Goal: Find specific page/section: Find specific page/section

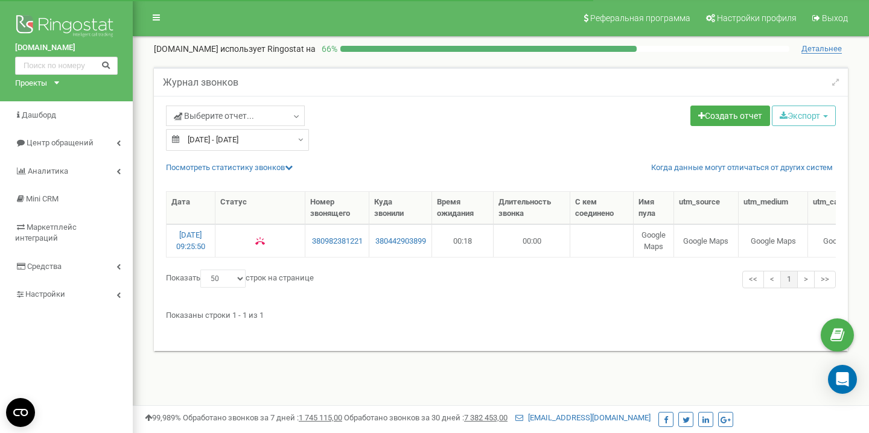
select select "50"
click at [126, 253] on link "Средства" at bounding box center [66, 267] width 133 height 28
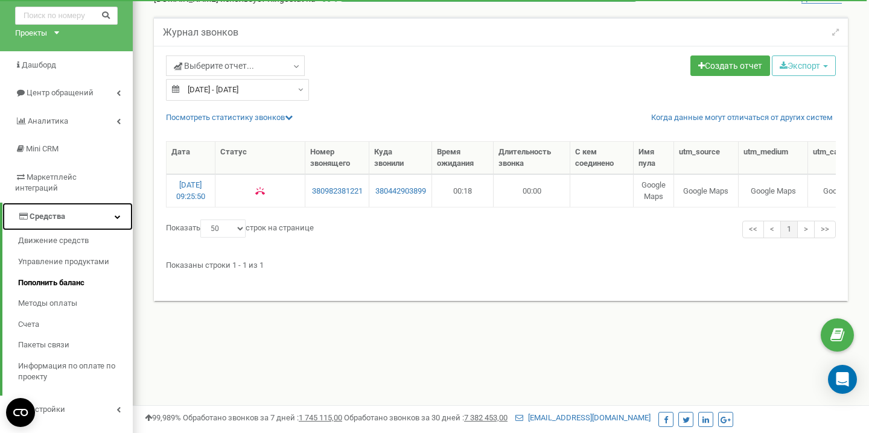
scroll to position [59, 0]
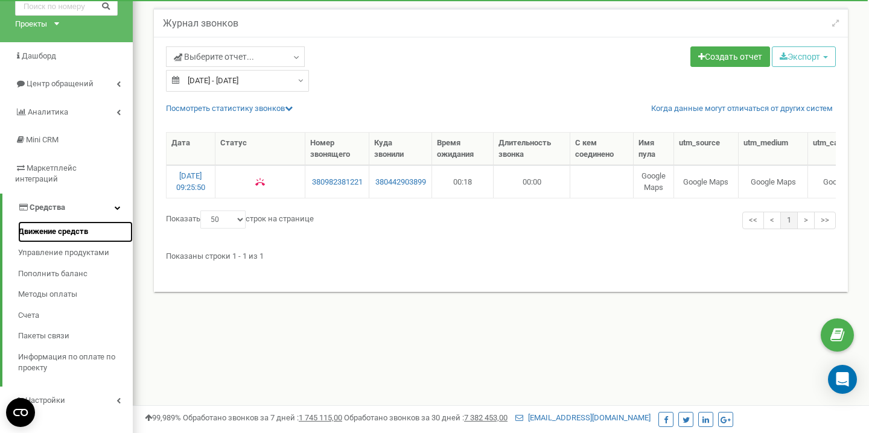
click at [67, 226] on span "Движение средств" at bounding box center [53, 231] width 70 height 11
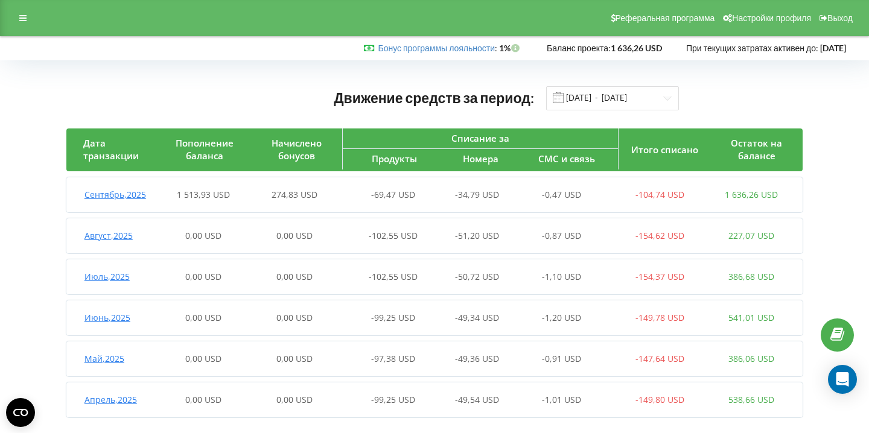
scroll to position [16, 0]
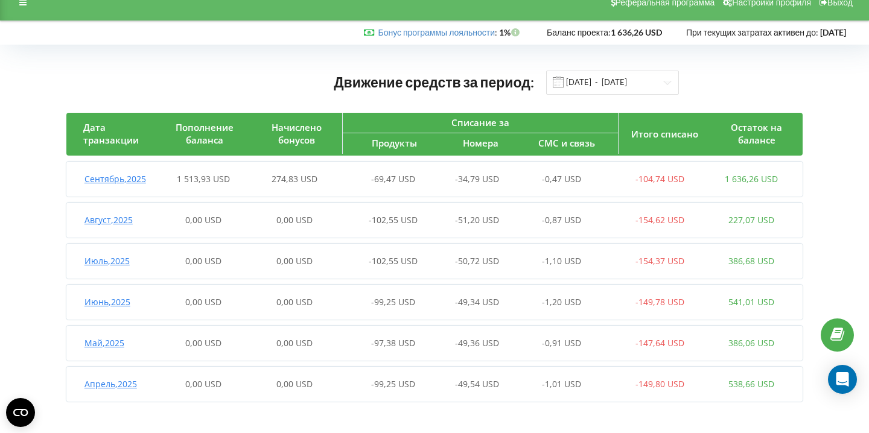
click at [384, 433] on div "Движение средств за период: 01.04.2025 - 22.09.2025 Дата транзакции Пополнение …" at bounding box center [434, 239] width 869 height 389
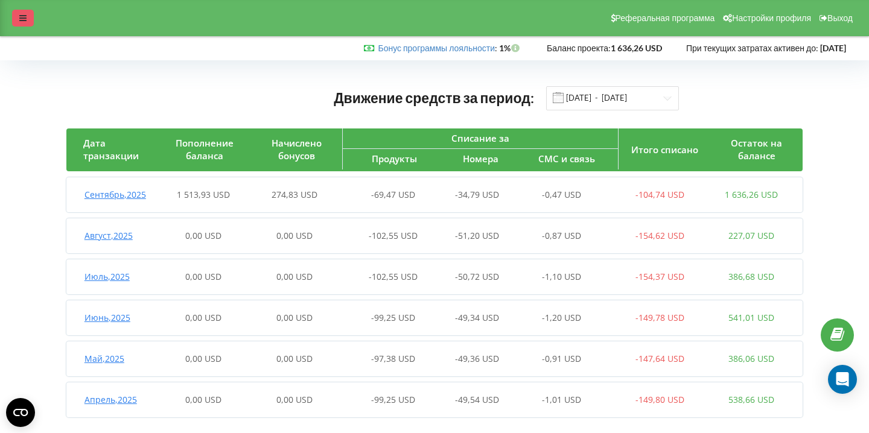
click at [20, 11] on div at bounding box center [23, 18] width 22 height 17
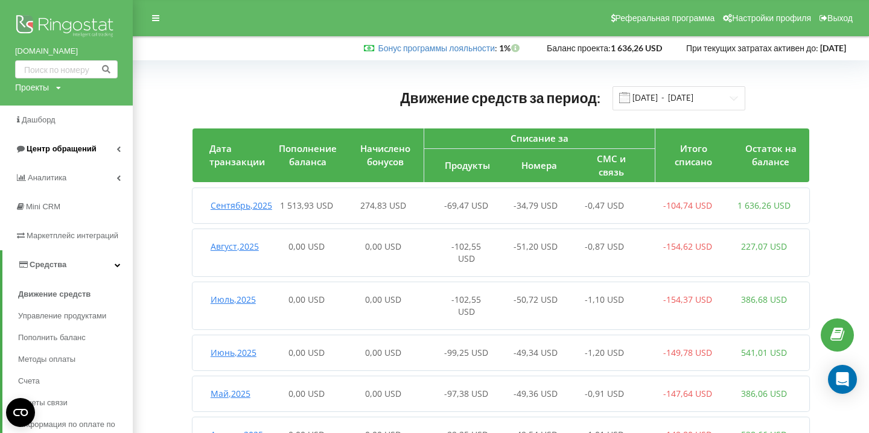
click at [57, 153] on span "Центр обращений" at bounding box center [62, 148] width 70 height 9
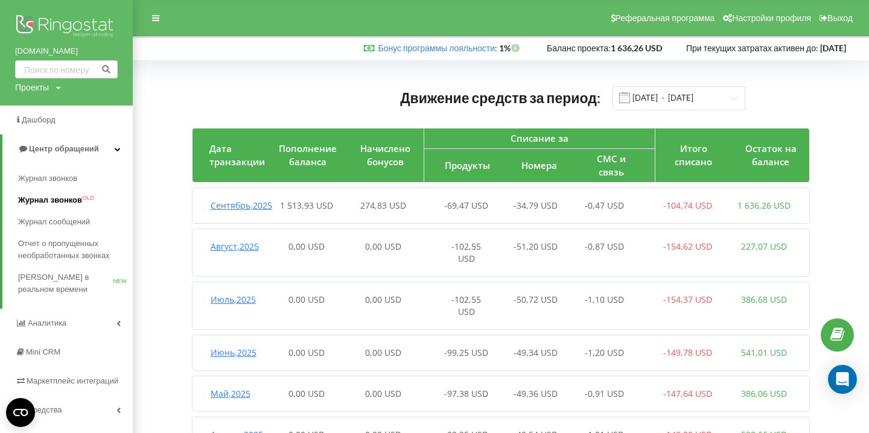
click at [64, 204] on span "Журнал звонков" at bounding box center [50, 200] width 64 height 12
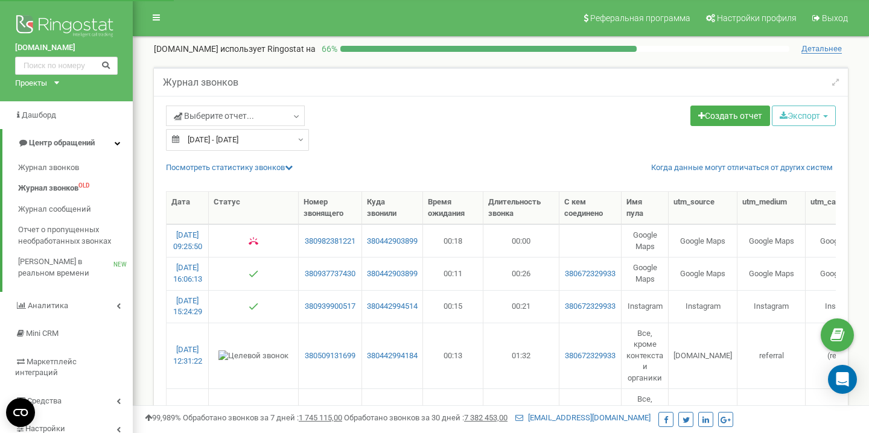
select select "50"
